Goal: Information Seeking & Learning: Check status

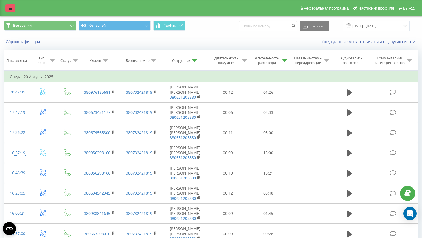
click at [9, 9] on link at bounding box center [10, 8] width 10 height 8
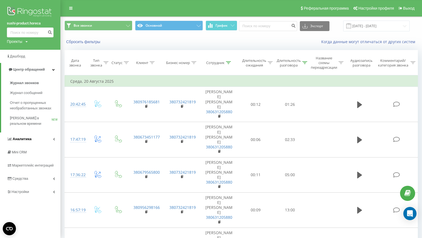
click at [36, 138] on link "Аналитика" at bounding box center [30, 138] width 60 height 13
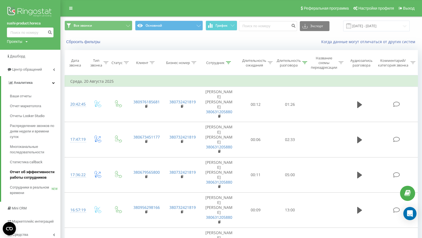
scroll to position [29, 0]
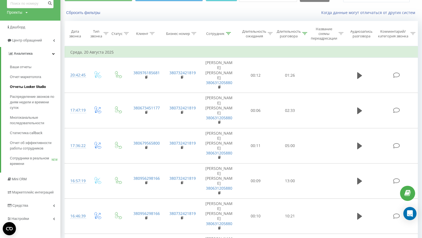
click at [36, 87] on span "Отчеты Looker Studio" at bounding box center [28, 86] width 36 height 5
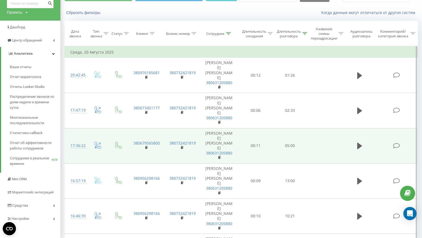
scroll to position [0, 0]
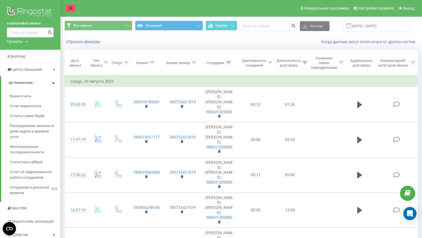
click at [73, 7] on link at bounding box center [71, 8] width 10 height 8
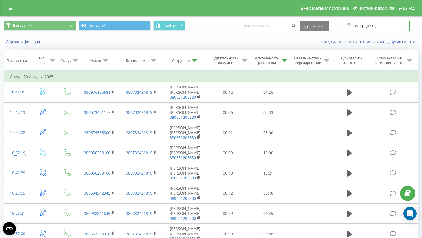
click at [391, 24] on input "[DATE] - [DATE]" at bounding box center [376, 26] width 66 height 11
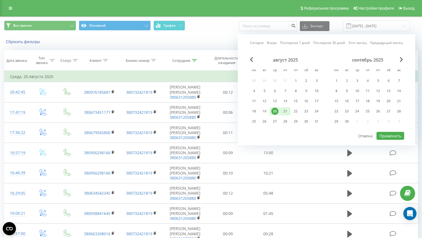
click at [282, 110] on div "21" at bounding box center [285, 111] width 7 height 7
click at [384, 136] on button "Применить" at bounding box center [391, 136] width 28 height 8
type input "[DATE] - [DATE]"
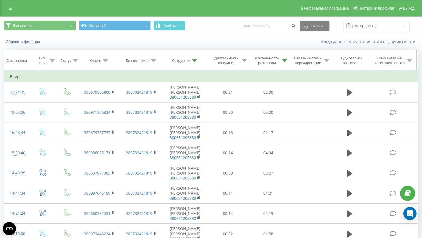
click at [193, 61] on icon at bounding box center [194, 60] width 5 height 3
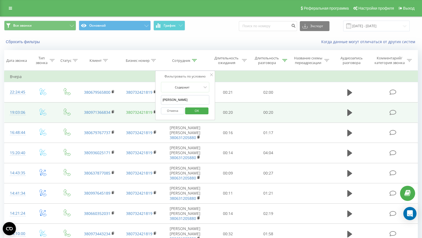
drag, startPoint x: 187, startPoint y: 101, endPoint x: 141, endPoint y: 104, distance: 46.0
click at [161, 103] on input "[PERSON_NAME]" at bounding box center [185, 100] width 48 height 10
type input "момот"
click button "OK" at bounding box center [196, 110] width 23 height 7
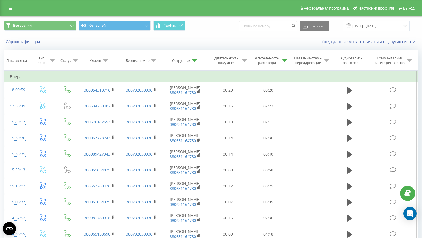
scroll to position [264, 0]
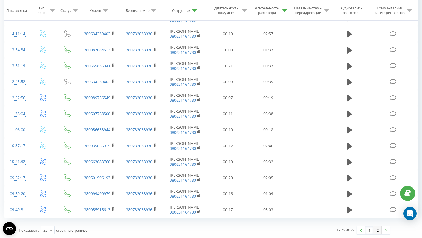
click at [376, 229] on link "2" at bounding box center [378, 230] width 8 height 8
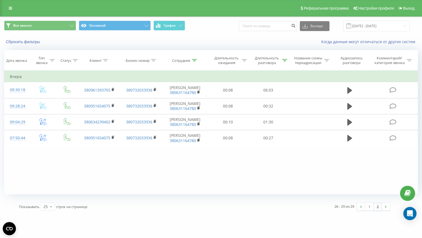
scroll to position [31, 0]
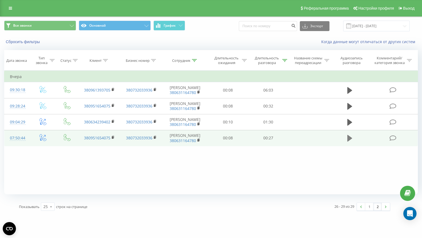
click at [351, 134] on button at bounding box center [350, 138] width 8 height 8
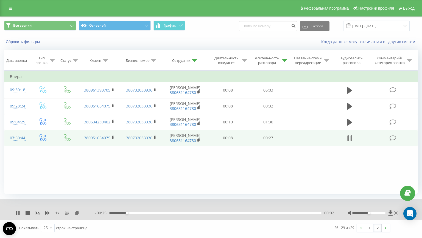
click at [349, 134] on icon at bounding box center [350, 138] width 5 height 8
click at [350, 134] on icon at bounding box center [350, 138] width 5 height 8
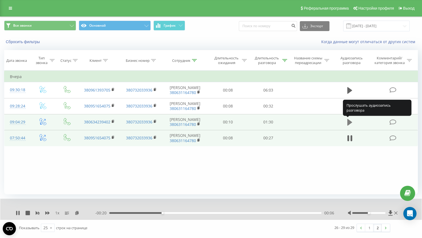
click at [349, 119] on icon at bounding box center [350, 122] width 5 height 7
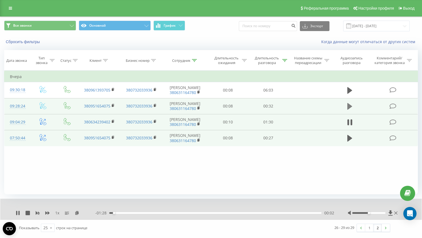
click at [353, 102] on button at bounding box center [350, 106] width 8 height 8
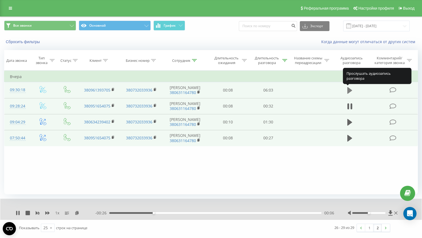
click at [348, 87] on icon at bounding box center [350, 90] width 5 height 7
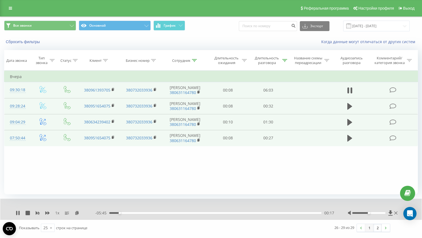
click at [371, 224] on link "1" at bounding box center [369, 228] width 8 height 8
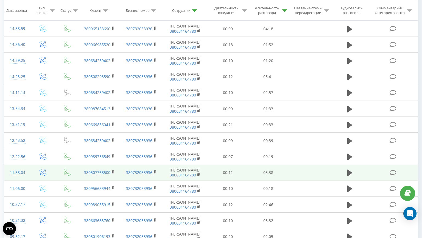
scroll to position [285, 0]
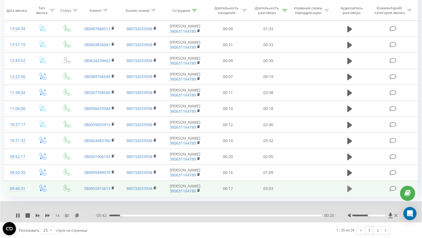
click at [350, 188] on icon at bounding box center [350, 188] width 5 height 7
click at [77, 215] on icon at bounding box center [77, 215] width 5 height 4
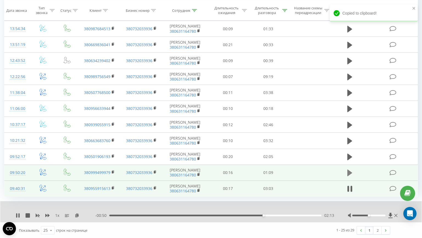
click at [348, 172] on icon at bounding box center [350, 173] width 5 height 7
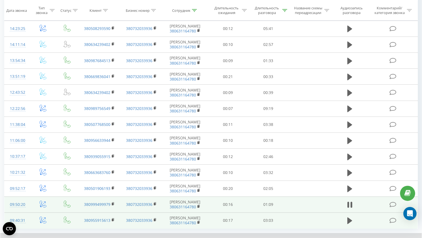
scroll to position [282, 0]
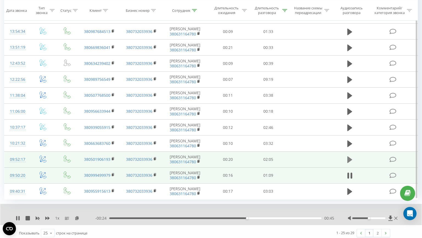
click at [349, 157] on icon at bounding box center [350, 159] width 5 height 7
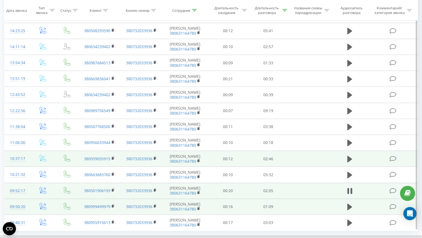
scroll to position [285, 0]
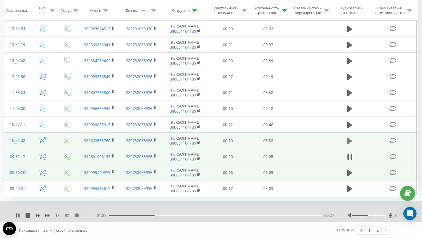
click at [348, 138] on icon at bounding box center [350, 141] width 5 height 7
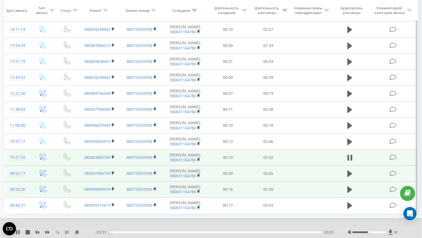
scroll to position [272, 0]
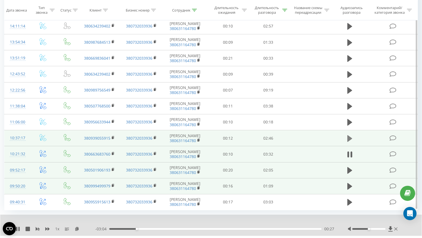
drag, startPoint x: 351, startPoint y: 138, endPoint x: 361, endPoint y: 140, distance: 9.8
click at [351, 138] on icon at bounding box center [350, 138] width 5 height 7
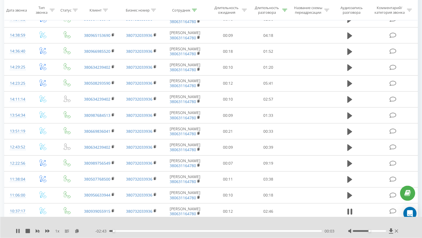
scroll to position [198, 0]
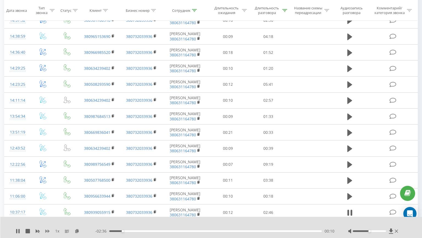
click at [46, 233] on icon at bounding box center [47, 231] width 4 height 4
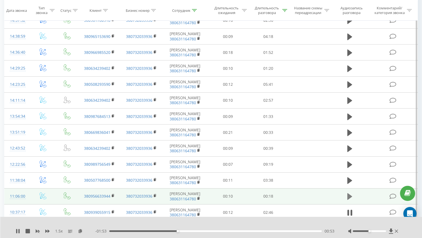
click at [348, 197] on icon at bounding box center [350, 196] width 5 height 7
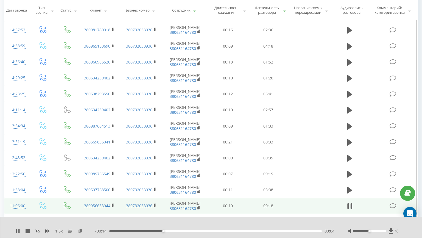
scroll to position [189, 0]
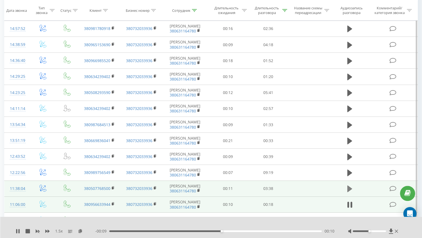
click at [349, 186] on icon at bounding box center [350, 188] width 5 height 7
click at [120, 231] on div "01:31" at bounding box center [215, 231] width 213 height 2
click at [134, 231] on div "00:20" at bounding box center [215, 231] width 213 height 2
click at [142, 231] on div "00:33" at bounding box center [215, 231] width 213 height 2
click at [80, 229] on icon at bounding box center [80, 231] width 5 height 4
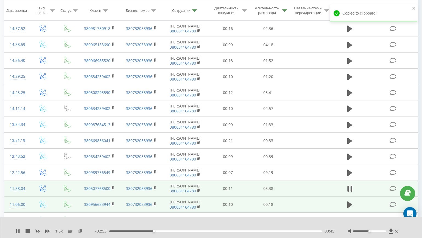
click at [186, 229] on div "- 02:53 00:45 00:45" at bounding box center [214, 230] width 239 height 5
drag, startPoint x: 167, startPoint y: 231, endPoint x: 186, endPoint y: 230, distance: 19.0
click at [168, 231] on div "00:48" at bounding box center [215, 231] width 213 height 2
click at [194, 231] on div "01:01" at bounding box center [215, 231] width 213 height 2
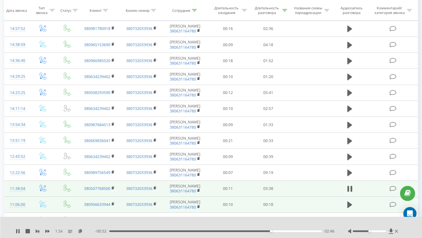
click at [123, 229] on div "- 00:52 02:46 02:46" at bounding box center [214, 230] width 239 height 5
click at [122, 232] on div "02:46" at bounding box center [215, 231] width 213 height 2
click at [115, 231] on div "00:05" at bounding box center [215, 231] width 213 height 2
click at [82, 231] on icon at bounding box center [80, 231] width 5 height 4
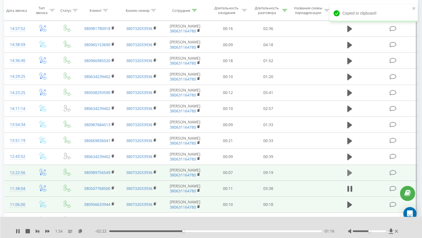
click at [348, 171] on icon at bounding box center [350, 173] width 5 height 7
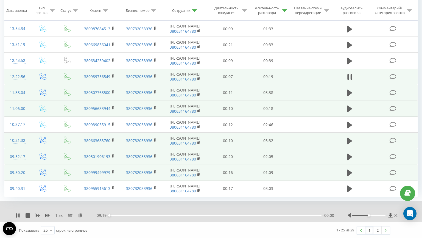
scroll to position [256, 0]
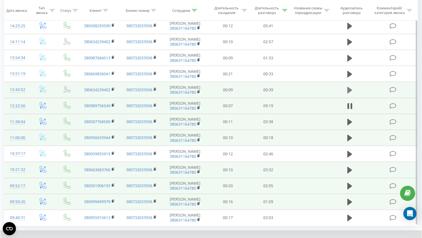
click at [352, 88] on icon at bounding box center [350, 90] width 5 height 8
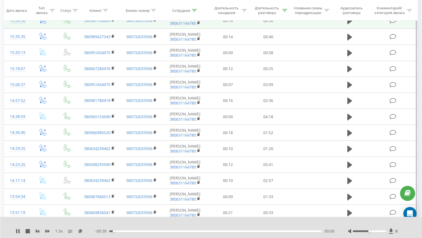
scroll to position [140, 0]
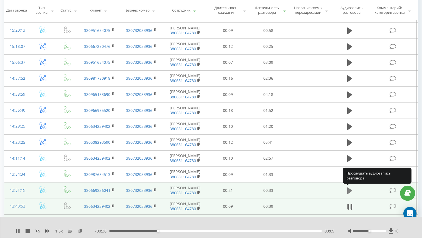
click at [350, 189] on icon at bounding box center [350, 190] width 5 height 7
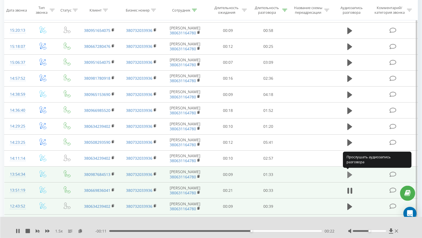
click at [353, 173] on icon at bounding box center [350, 175] width 5 height 8
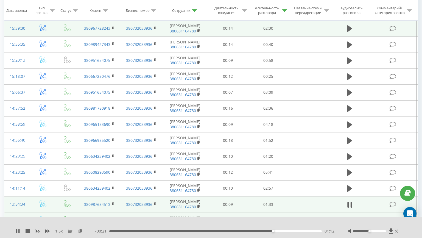
scroll to position [110, 0]
click at [82, 232] on icon at bounding box center [80, 231] width 5 height 4
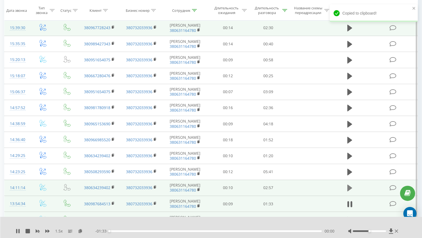
click at [348, 186] on icon at bounding box center [350, 188] width 5 height 7
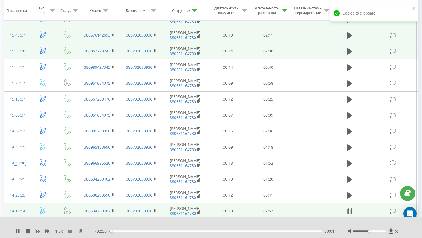
scroll to position [87, 0]
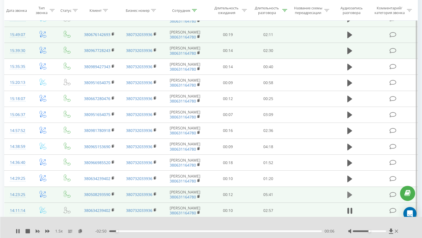
click at [350, 195] on icon at bounding box center [350, 195] width 5 height 7
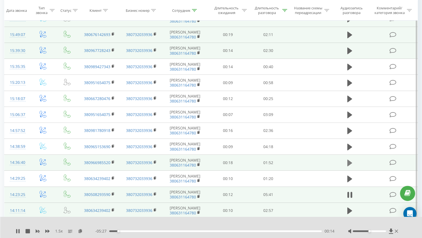
click at [348, 162] on icon at bounding box center [350, 163] width 5 height 7
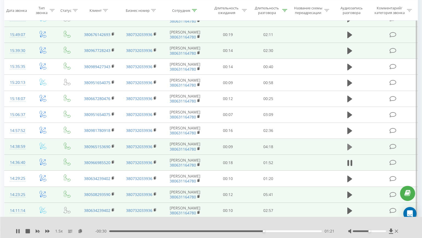
click at [348, 146] on icon at bounding box center [350, 146] width 5 height 7
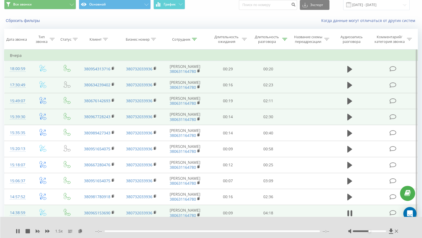
scroll to position [31, 0]
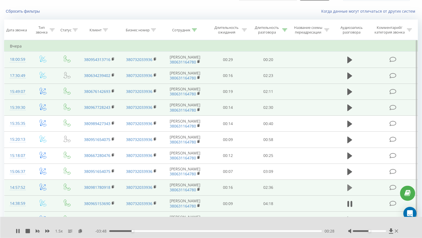
click at [350, 189] on icon at bounding box center [350, 187] width 5 height 7
drag, startPoint x: 422, startPoint y: 98, endPoint x: 423, endPoint y: 93, distance: 5.7
click at [422, 93] on html "sushi-product.horeca Проекты [DOMAIN_NAME] [DOMAIN_NAME] Дашборд Центр обращени…" at bounding box center [211, 88] width 422 height 238
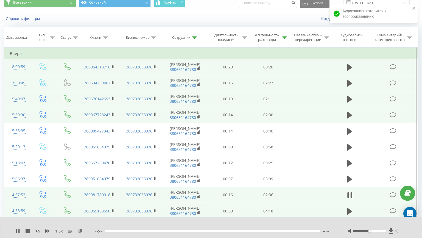
scroll to position [23, 0]
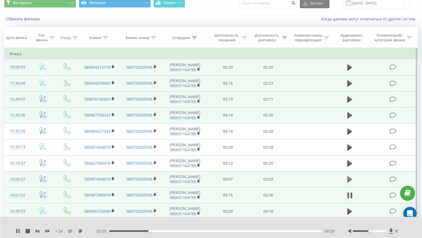
click at [353, 178] on icon at bounding box center [350, 180] width 5 height 8
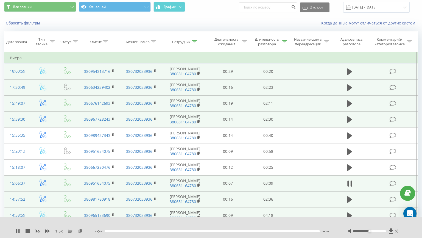
scroll to position [17, 0]
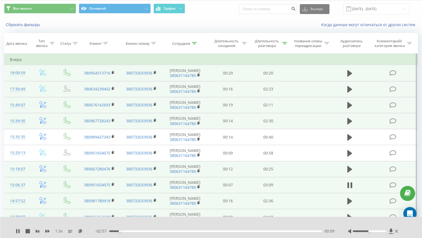
click at [351, 167] on icon at bounding box center [350, 169] width 5 height 7
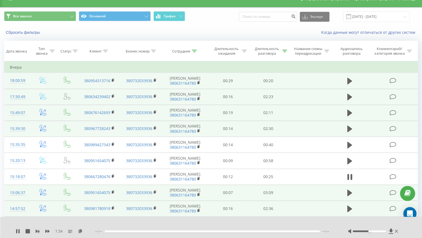
scroll to position [8, 0]
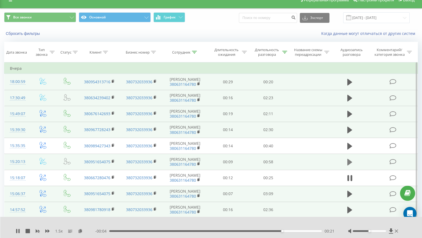
click at [349, 163] on icon at bounding box center [350, 162] width 5 height 7
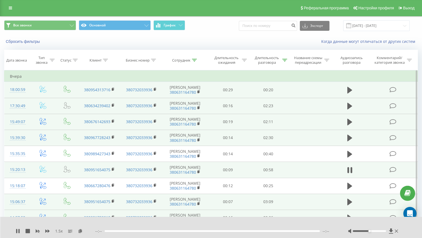
scroll to position [0, 0]
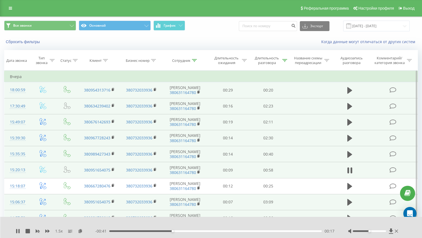
click at [345, 153] on td at bounding box center [350, 154] width 39 height 16
click at [359, 156] on td at bounding box center [350, 154] width 39 height 16
click at [351, 153] on icon at bounding box center [350, 155] width 5 height 8
click at [81, 231] on icon at bounding box center [80, 231] width 5 height 4
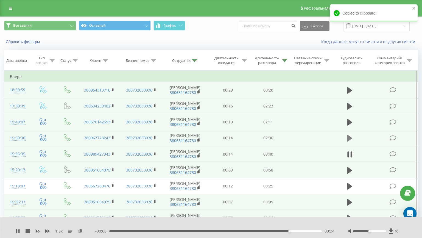
click at [351, 142] on icon at bounding box center [350, 138] width 5 height 8
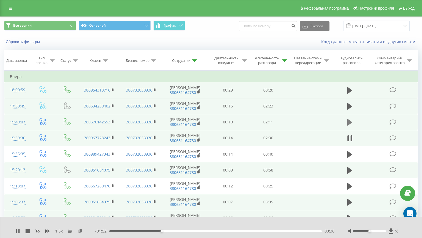
click at [351, 121] on icon at bounding box center [350, 122] width 5 height 7
click at [360, 105] on td at bounding box center [350, 106] width 39 height 16
click at [343, 106] on td at bounding box center [350, 106] width 39 height 16
click at [350, 106] on icon at bounding box center [350, 106] width 5 height 7
click at [354, 89] on td at bounding box center [350, 90] width 39 height 16
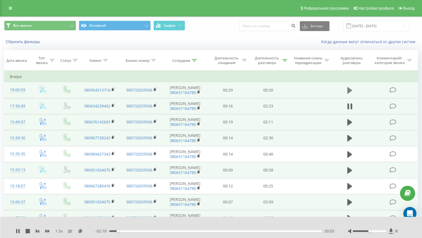
click at [353, 90] on button at bounding box center [350, 90] width 8 height 8
click at [397, 230] on icon at bounding box center [396, 231] width 3 height 4
